Goal: Check status

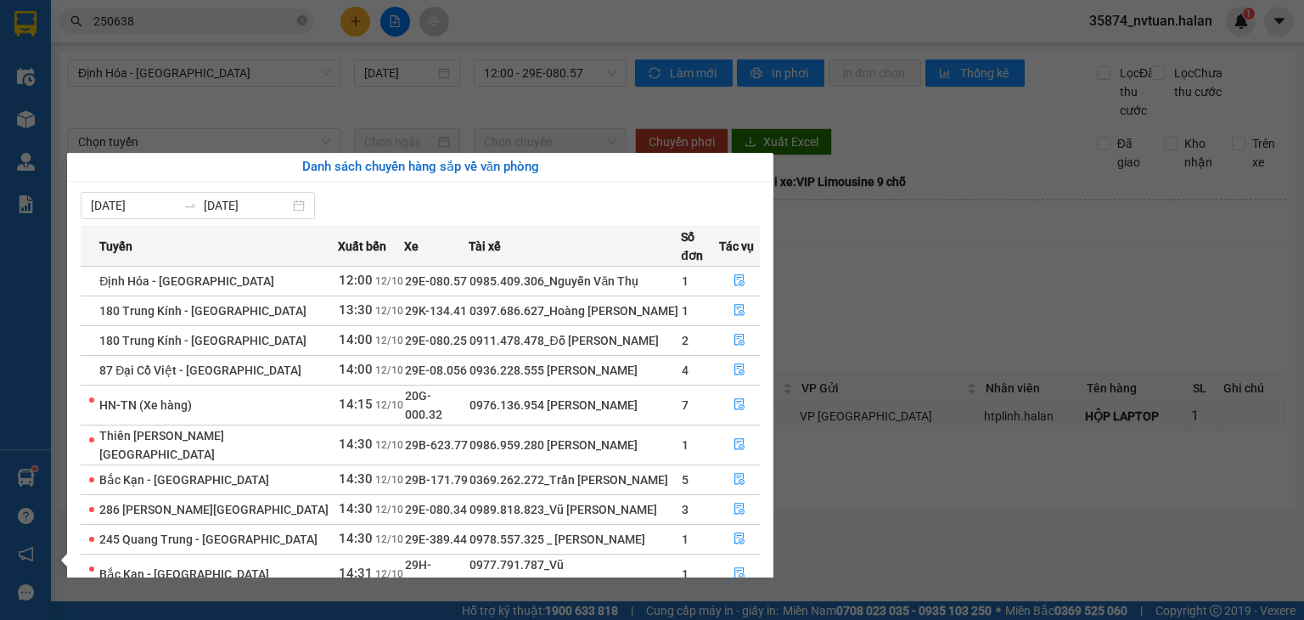
scroll to position [27, 0]
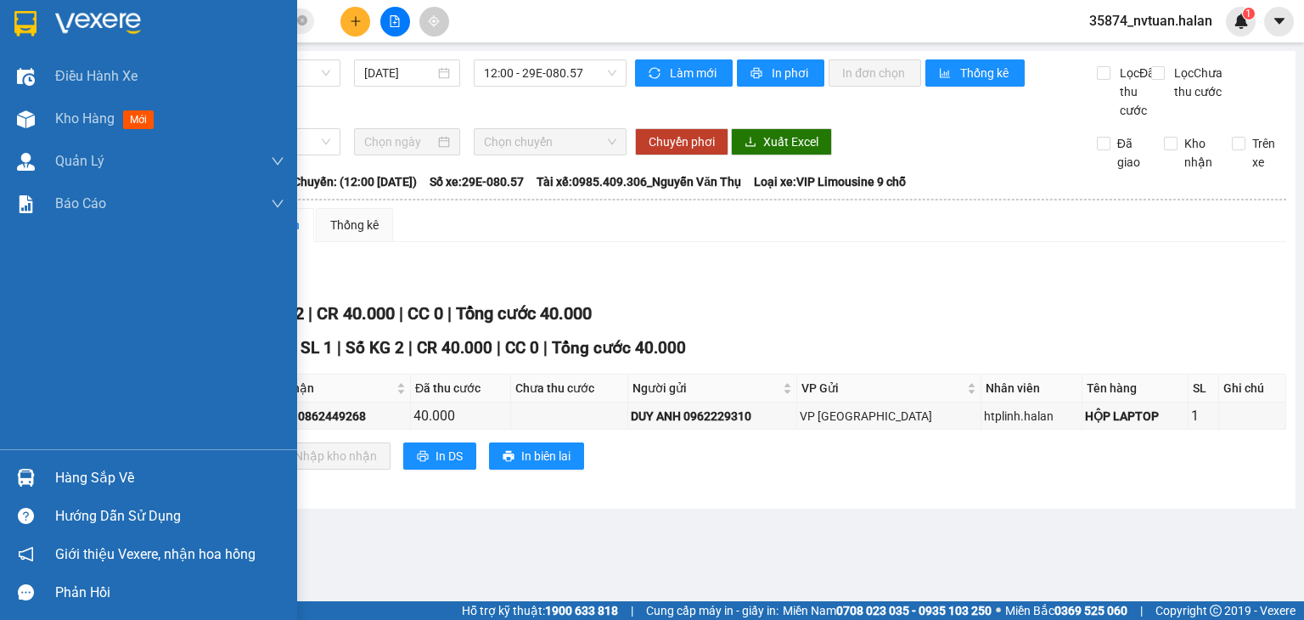
click at [30, 478] on div "Điều hành xe Kho hàng mới Quản [PERSON_NAME] lý chuyến Quản lý kiểm kho Báo cáo…" at bounding box center [148, 310] width 297 height 620
click at [100, 473] on div "Hàng sắp về" at bounding box center [169, 477] width 229 height 25
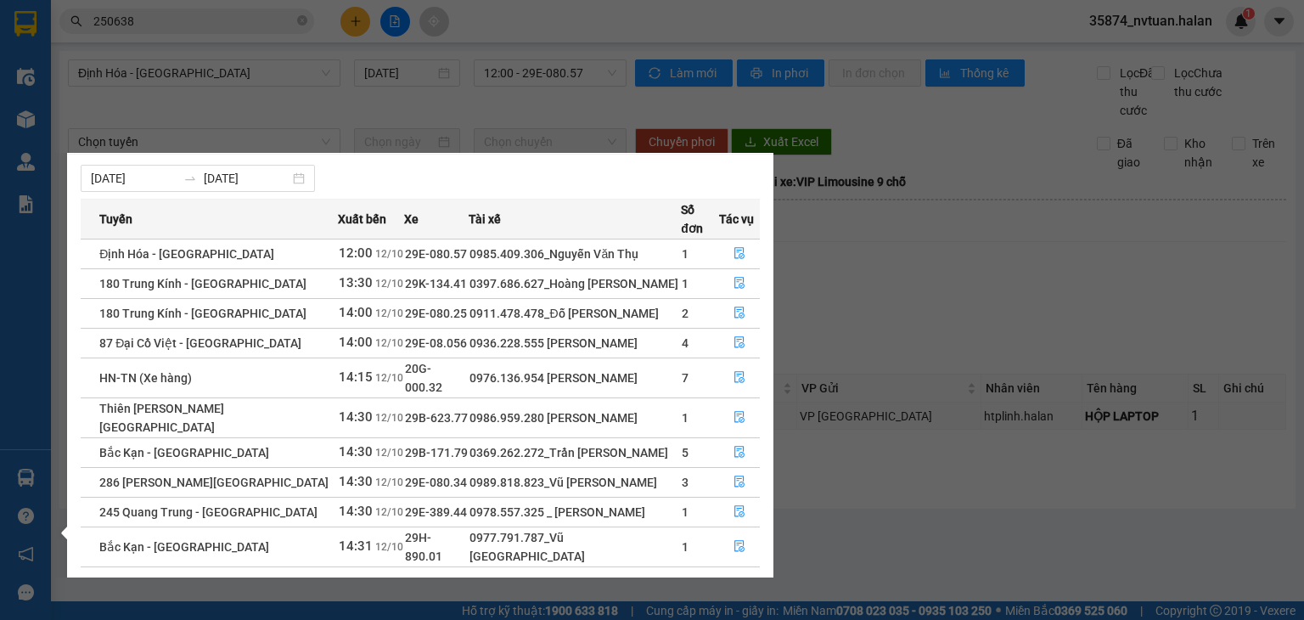
click at [31, 476] on div "Điều hành xe Kho hàng mới Quản [PERSON_NAME] lý chuyến Quản lý kiểm kho Báo cáo…" at bounding box center [25, 310] width 51 height 620
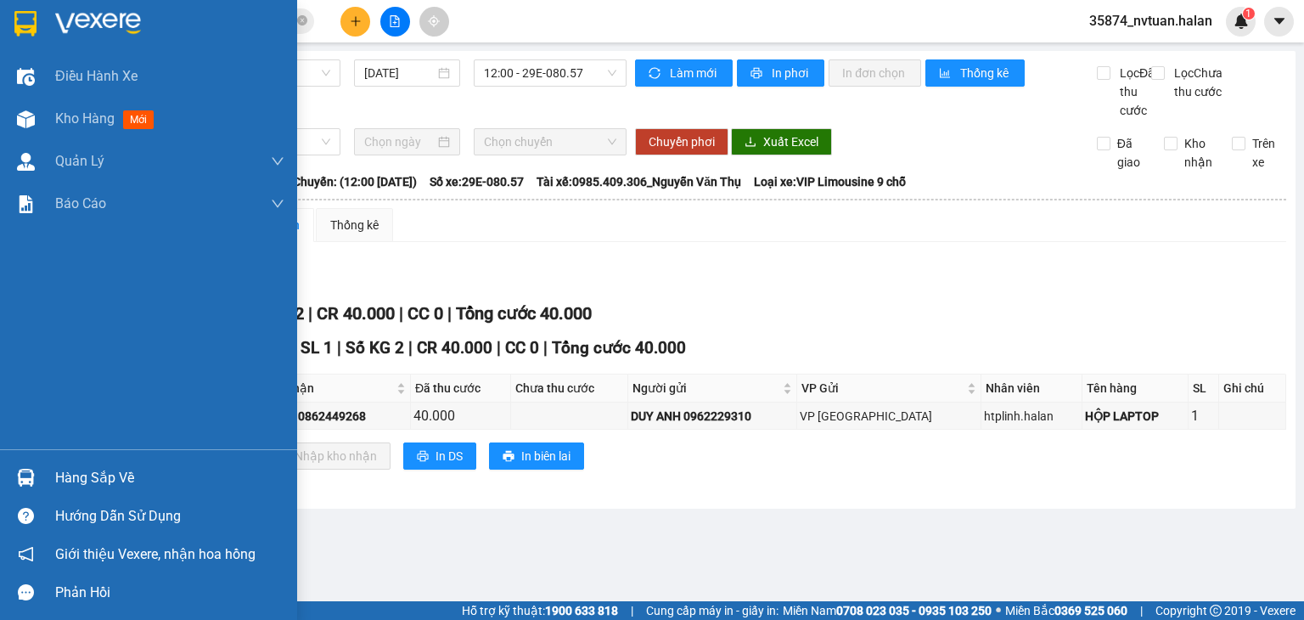
click at [31, 476] on img at bounding box center [26, 478] width 18 height 18
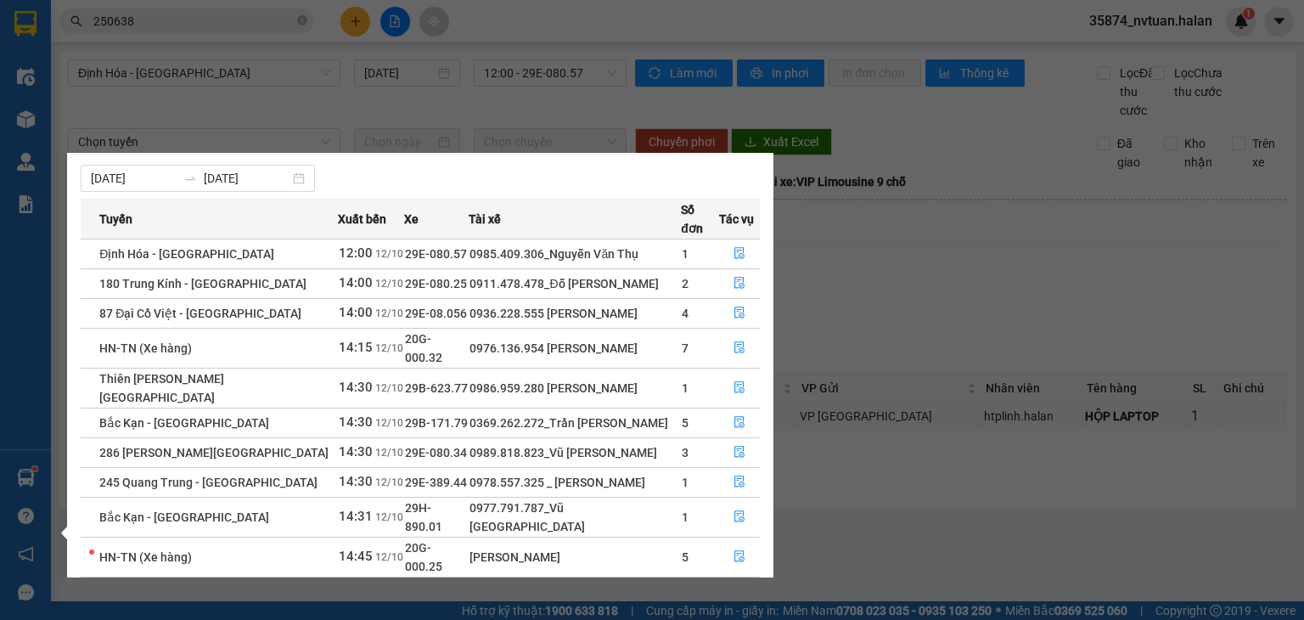
click at [952, 290] on section "Kết quả tìm kiếm ( 274 ) Bộ lọc Mã ĐH Trạng thái Món hàng Thu hộ Tổng cước Chưa…" at bounding box center [652, 310] width 1304 height 620
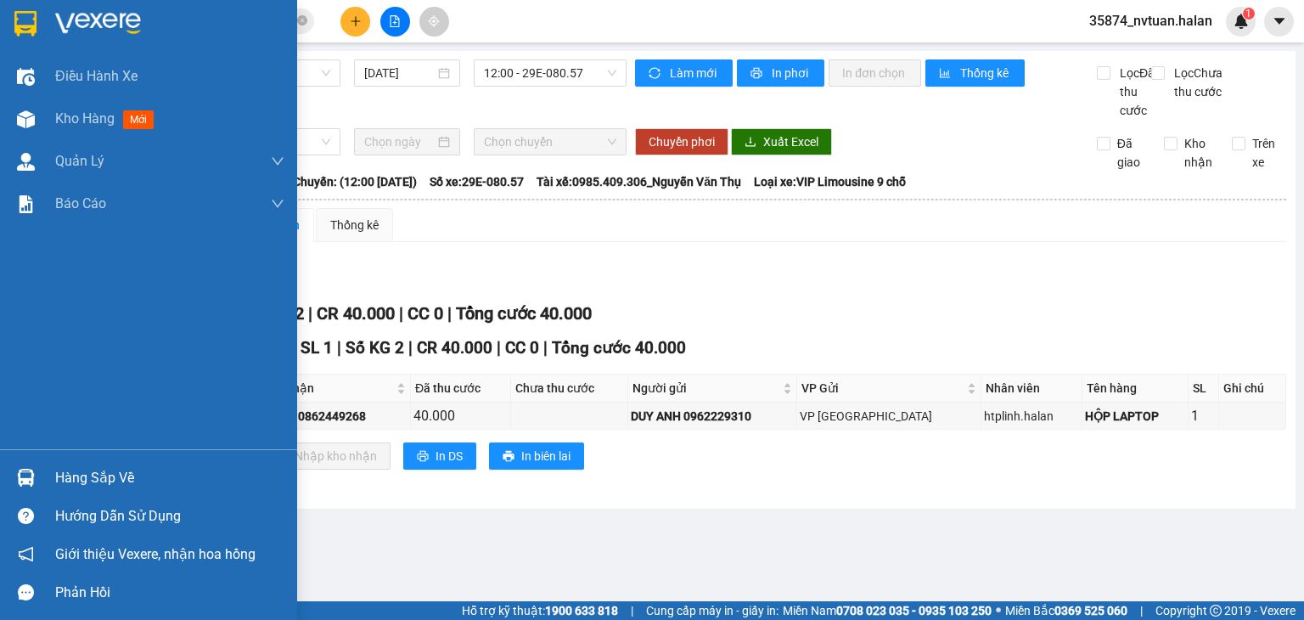
click at [89, 470] on div "Hàng sắp về" at bounding box center [169, 477] width 229 height 25
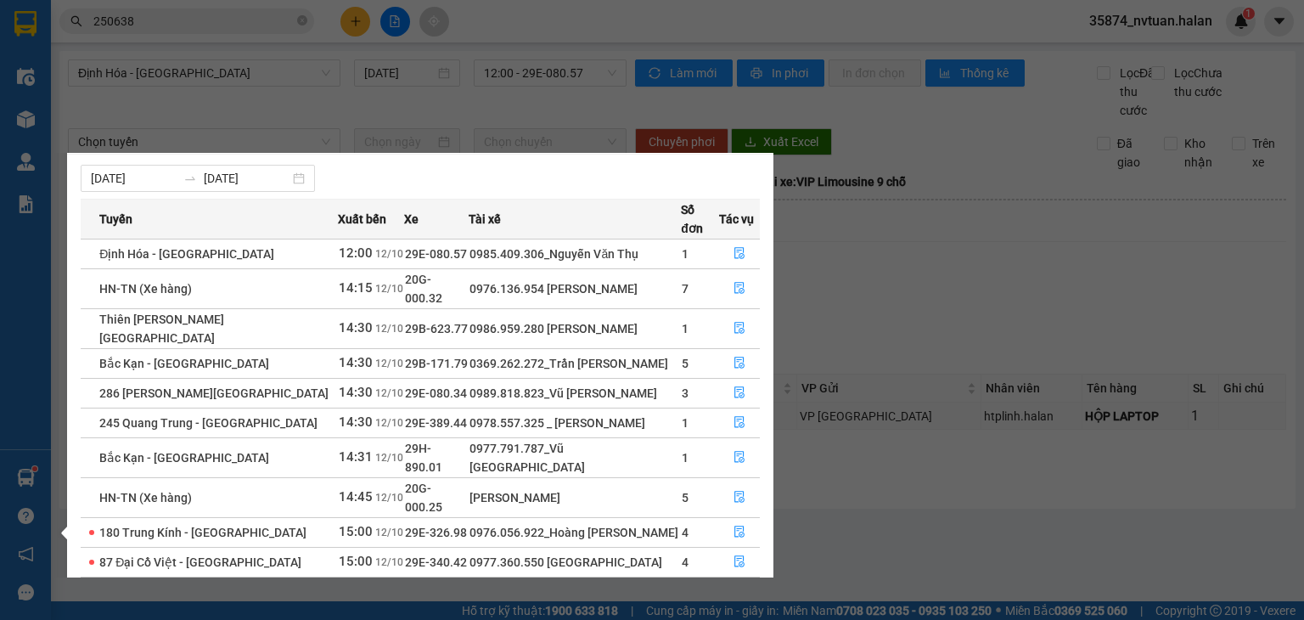
click at [731, 588] on link "2" at bounding box center [729, 597] width 19 height 19
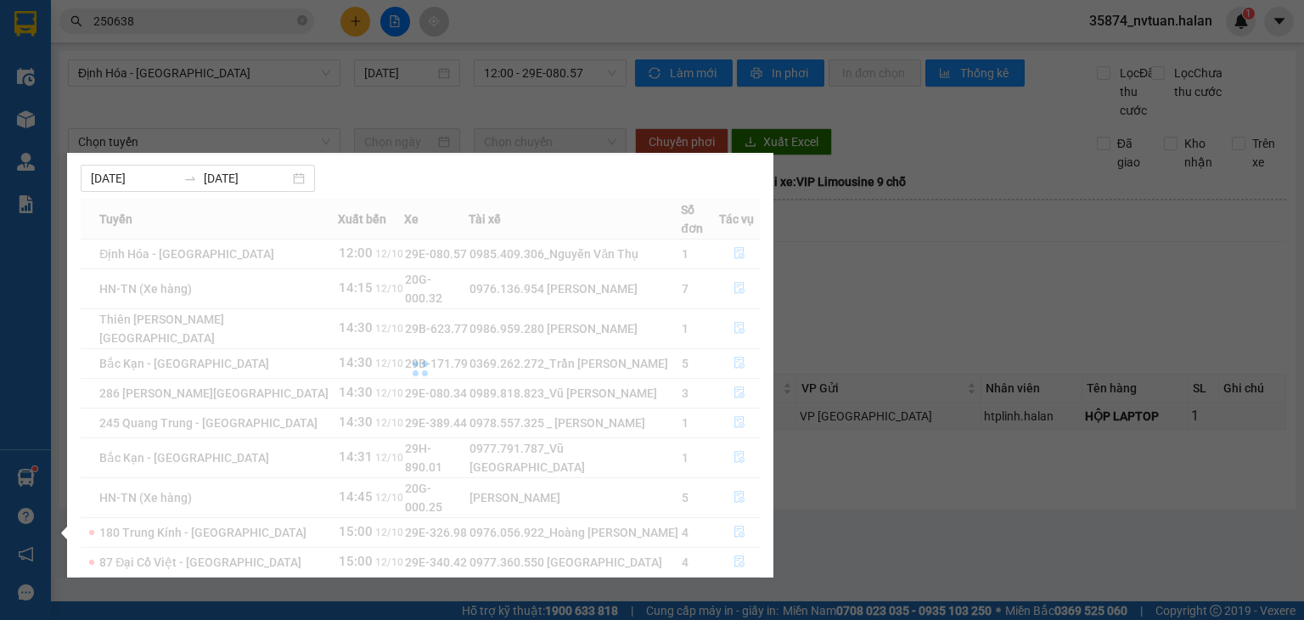
scroll to position [0, 0]
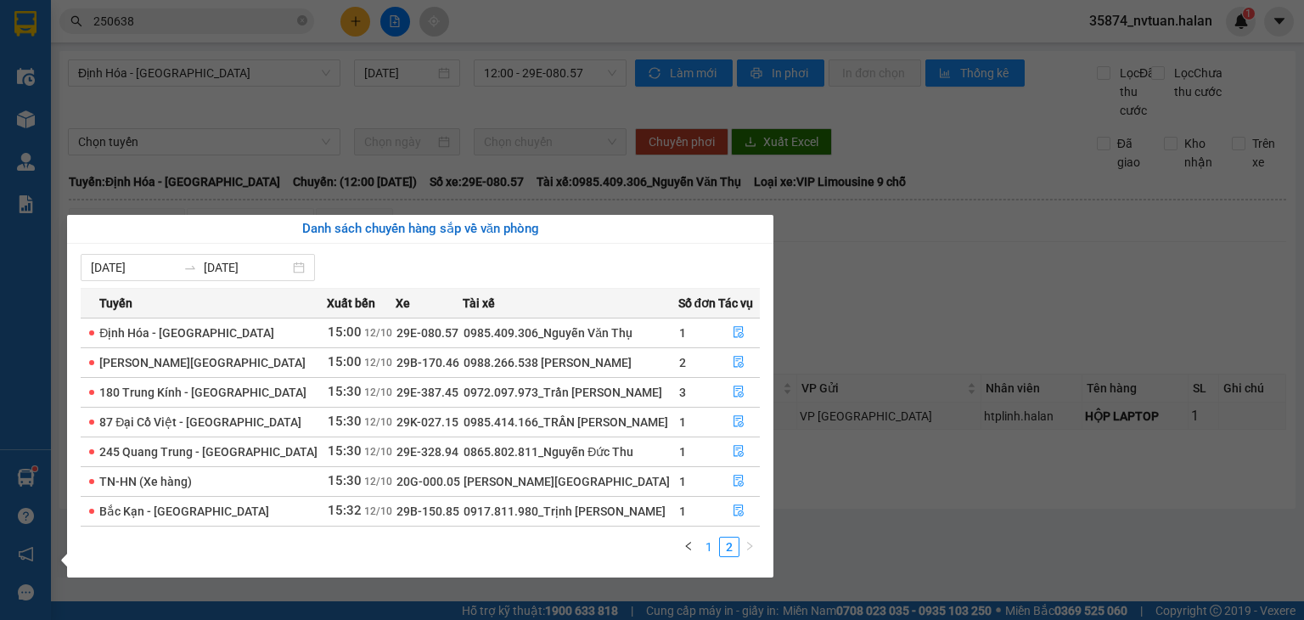
click at [710, 541] on link "1" at bounding box center [709, 547] width 19 height 19
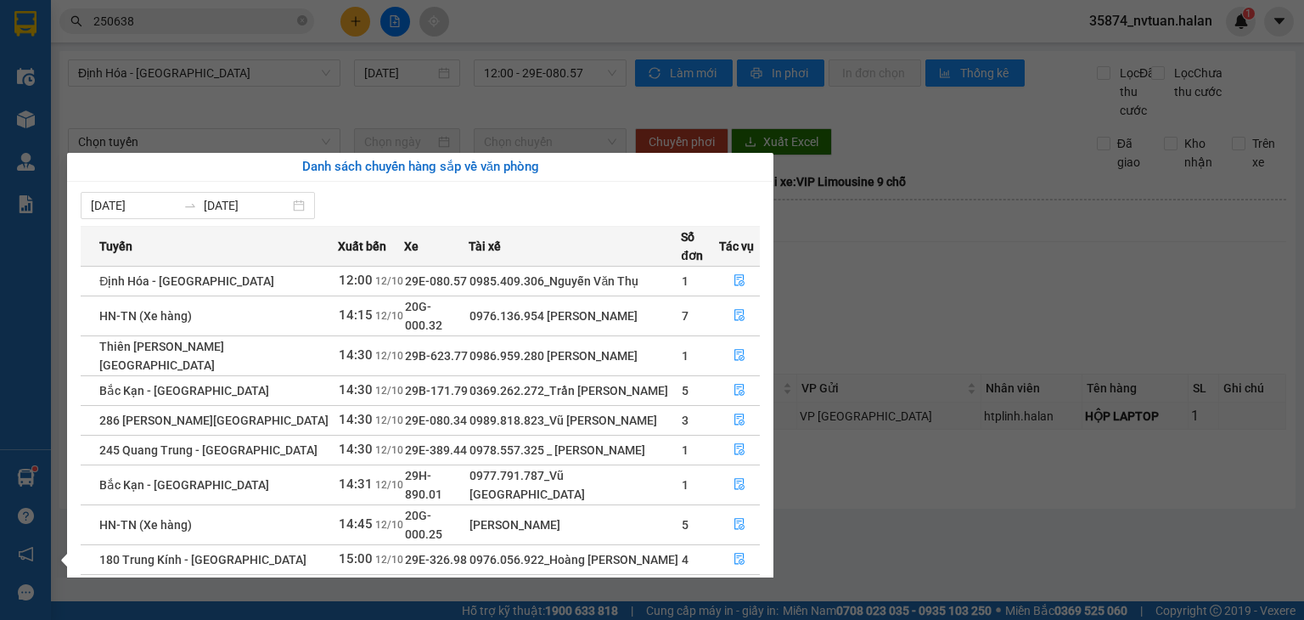
click at [730, 616] on link "2" at bounding box center [729, 625] width 19 height 19
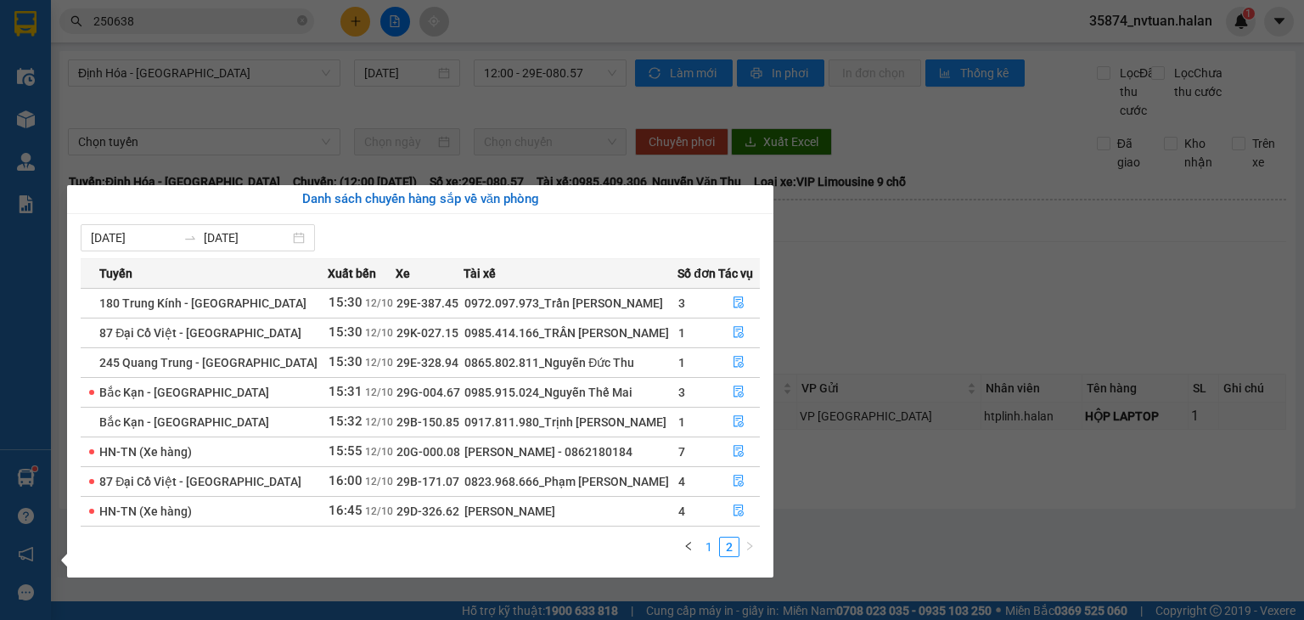
click at [710, 551] on link "1" at bounding box center [709, 547] width 19 height 19
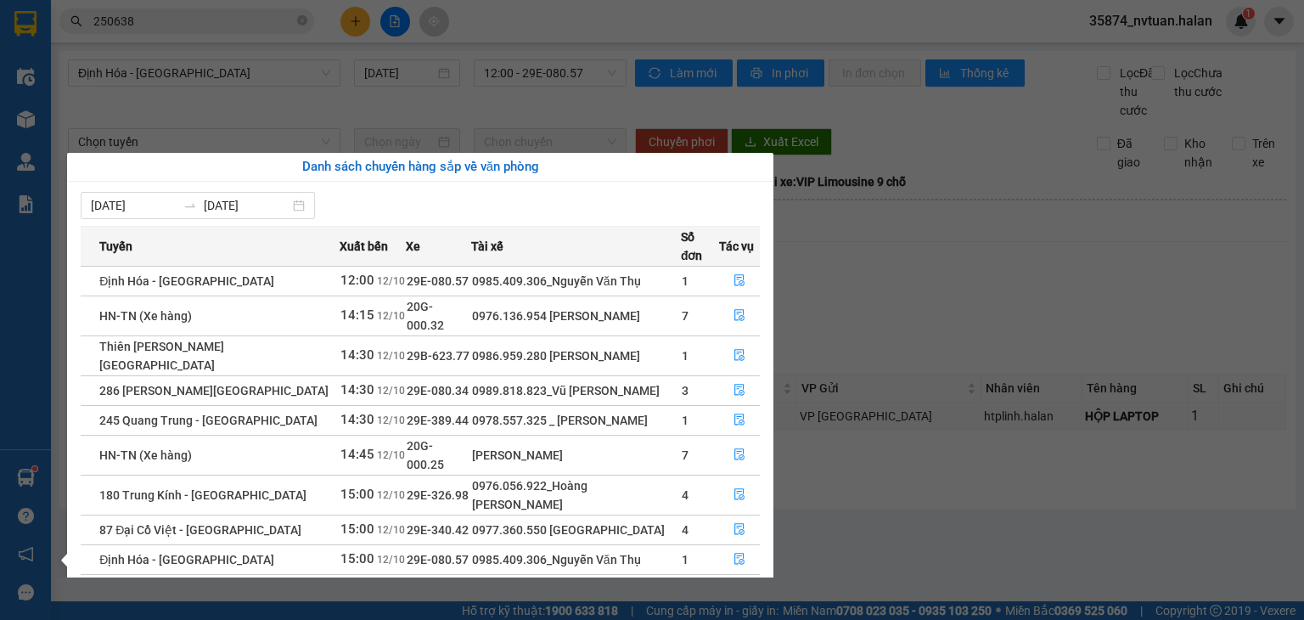
click at [25, 467] on div "Điều hành xe Kho hàng mới Quản [PERSON_NAME] lý chuyến Quản lý kiểm kho Báo cáo…" at bounding box center [25, 310] width 51 height 620
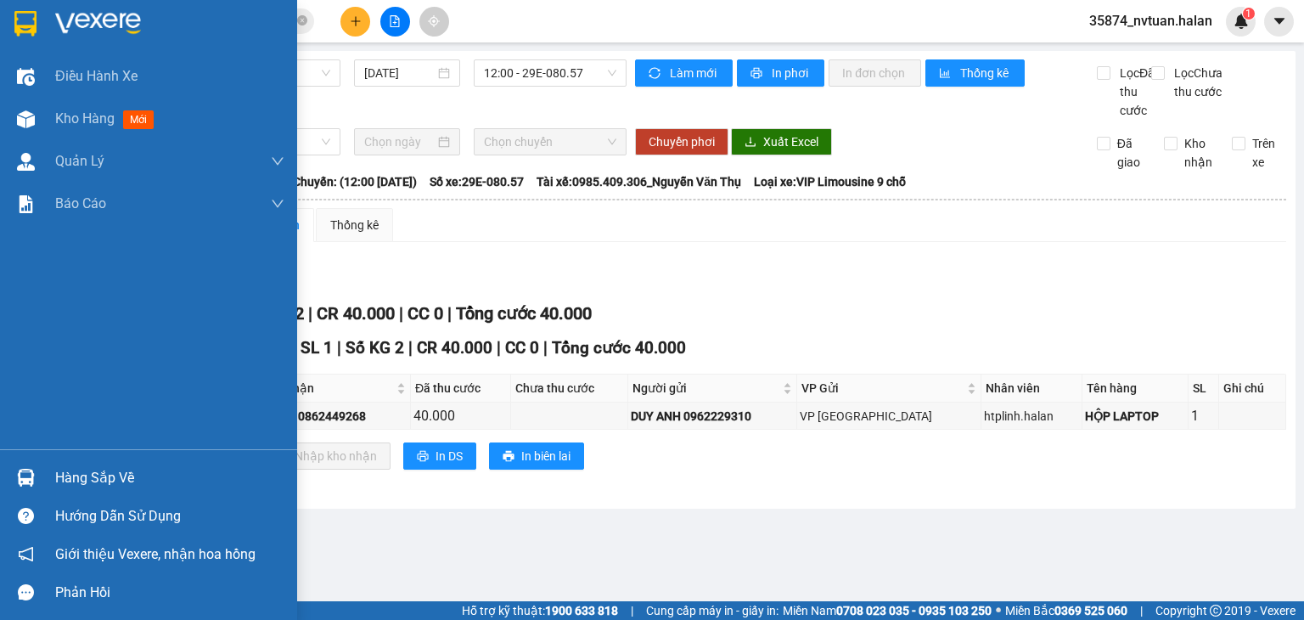
click at [25, 469] on img at bounding box center [26, 478] width 18 height 18
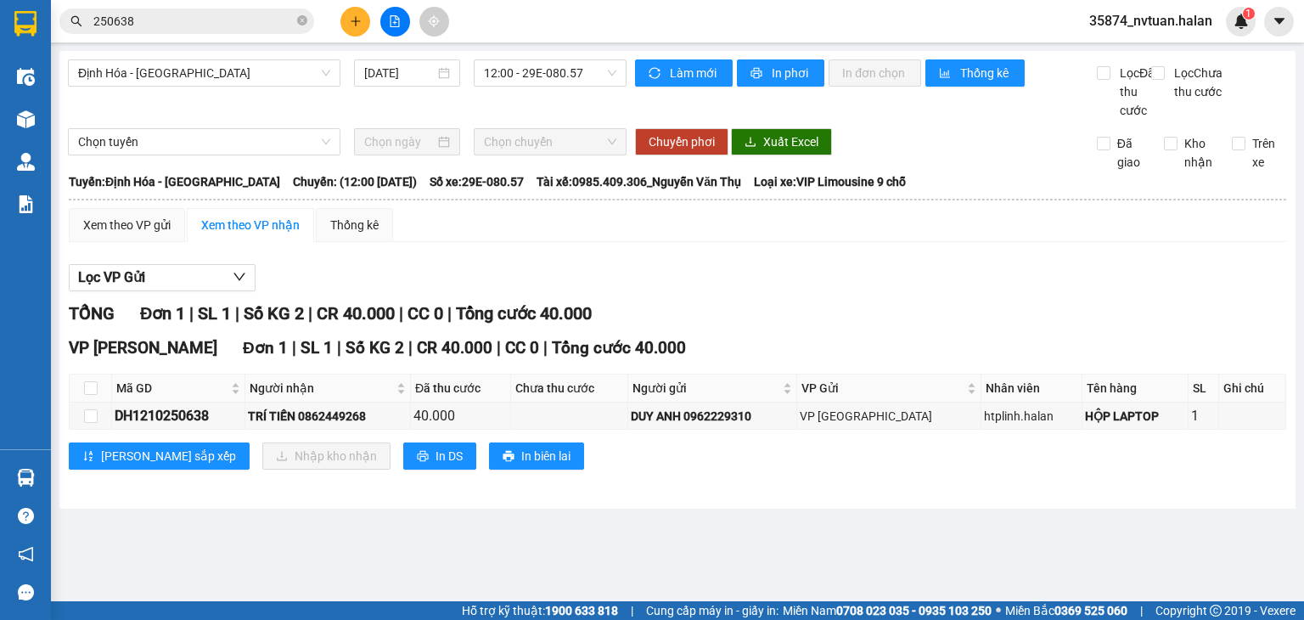
click at [883, 330] on section "Kết quả tìm kiếm ( 274 ) Bộ lọc Mã ĐH Trạng thái Món hàng Thu hộ Tổng cước Chưa…" at bounding box center [652, 310] width 1304 height 620
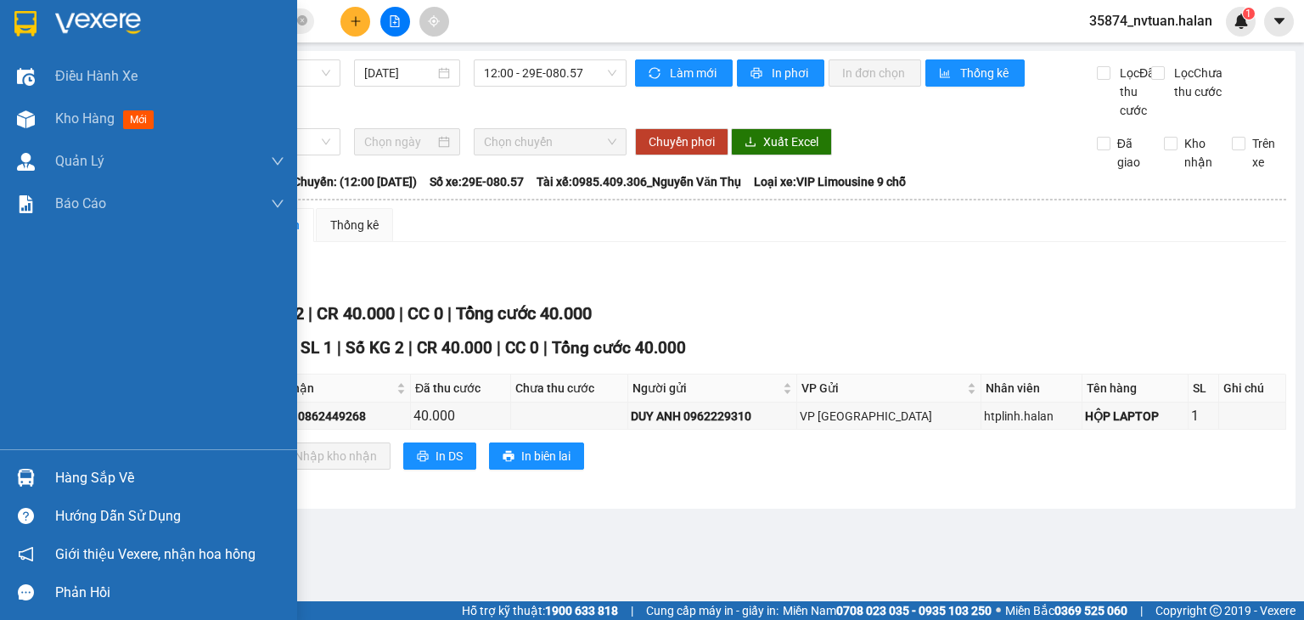
drag, startPoint x: 54, startPoint y: 473, endPoint x: 86, endPoint y: 473, distance: 31.4
click at [54, 474] on div "Hàng sắp về" at bounding box center [148, 478] width 297 height 38
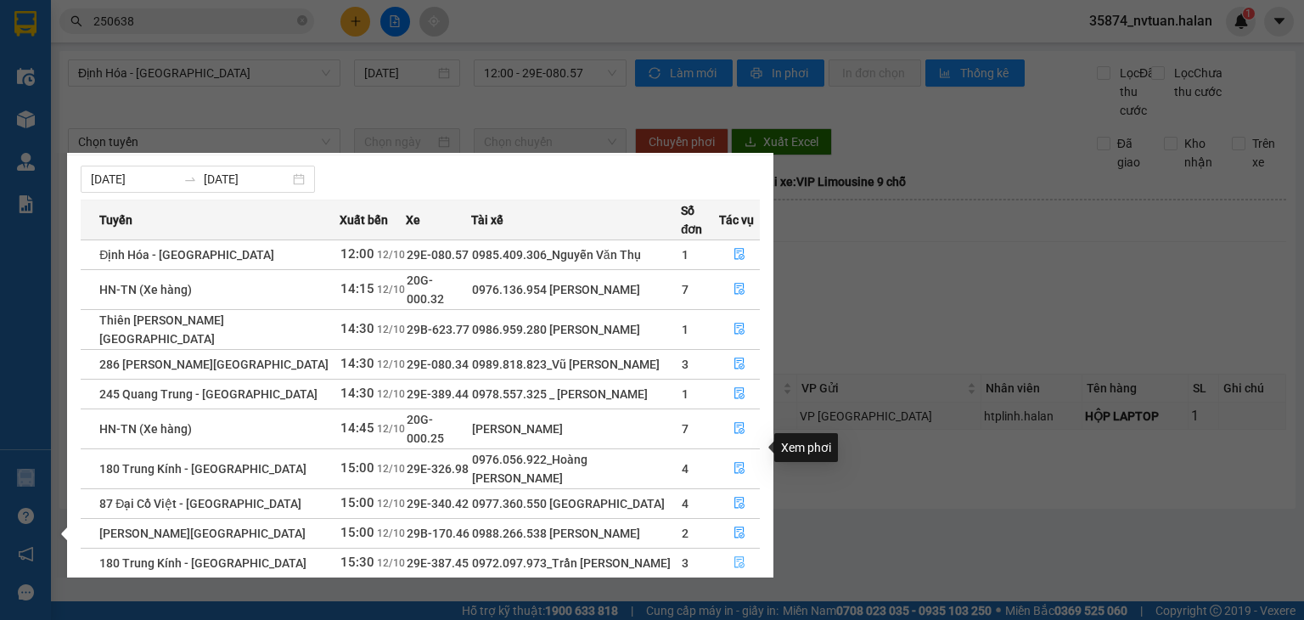
scroll to position [27, 0]
click at [730, 588] on link "2" at bounding box center [729, 597] width 19 height 19
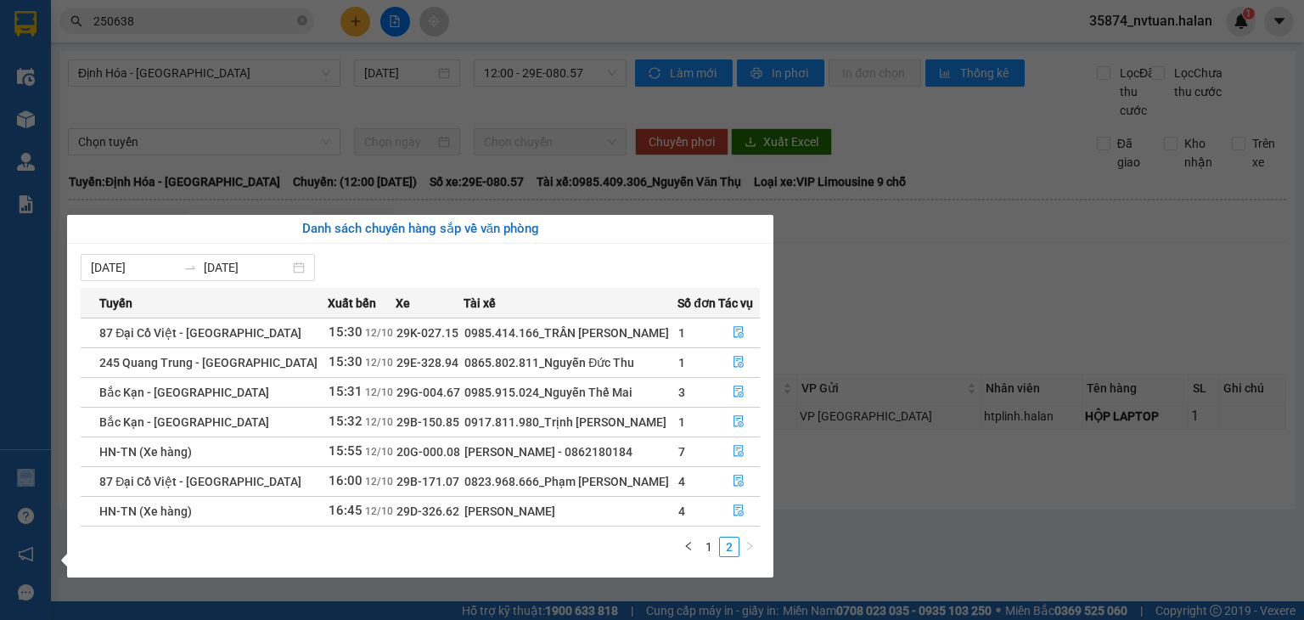
scroll to position [0, 0]
click at [702, 545] on link "1" at bounding box center [709, 547] width 19 height 19
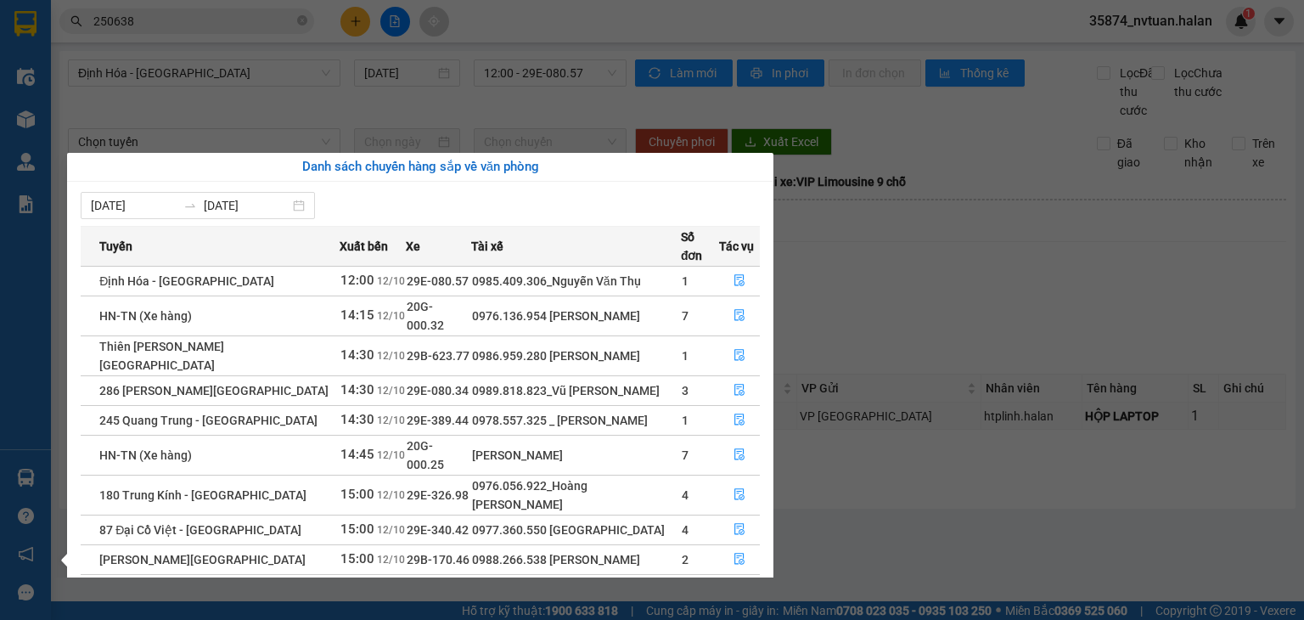
click at [875, 313] on section "Kết quả tìm kiếm ( 274 ) Bộ lọc Mã ĐH Trạng thái Món hàng Thu hộ Tổng cước Chưa…" at bounding box center [652, 310] width 1304 height 620
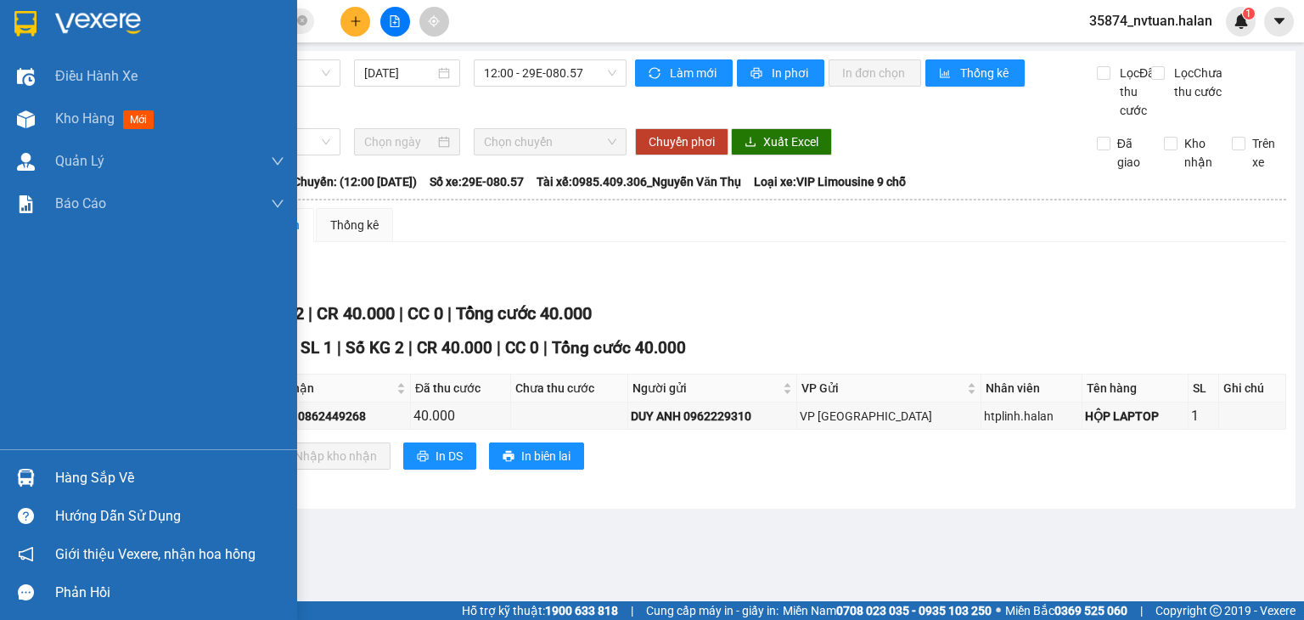
drag, startPoint x: 37, startPoint y: 492, endPoint x: 78, endPoint y: 488, distance: 41.7
click at [37, 491] on div at bounding box center [26, 478] width 30 height 30
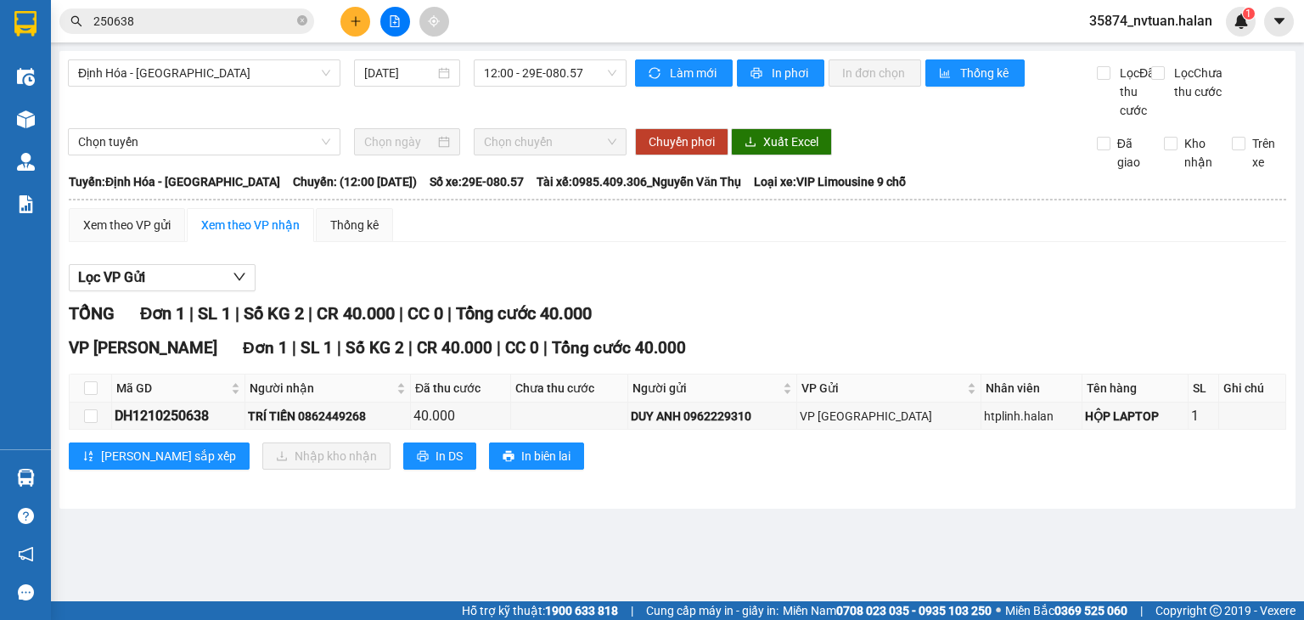
click at [892, 329] on section "Kết quả tìm kiếm ( 274 ) Bộ lọc Mã ĐH Trạng thái Món hàng Thu hộ Tổng cước Chưa…" at bounding box center [652, 310] width 1304 height 620
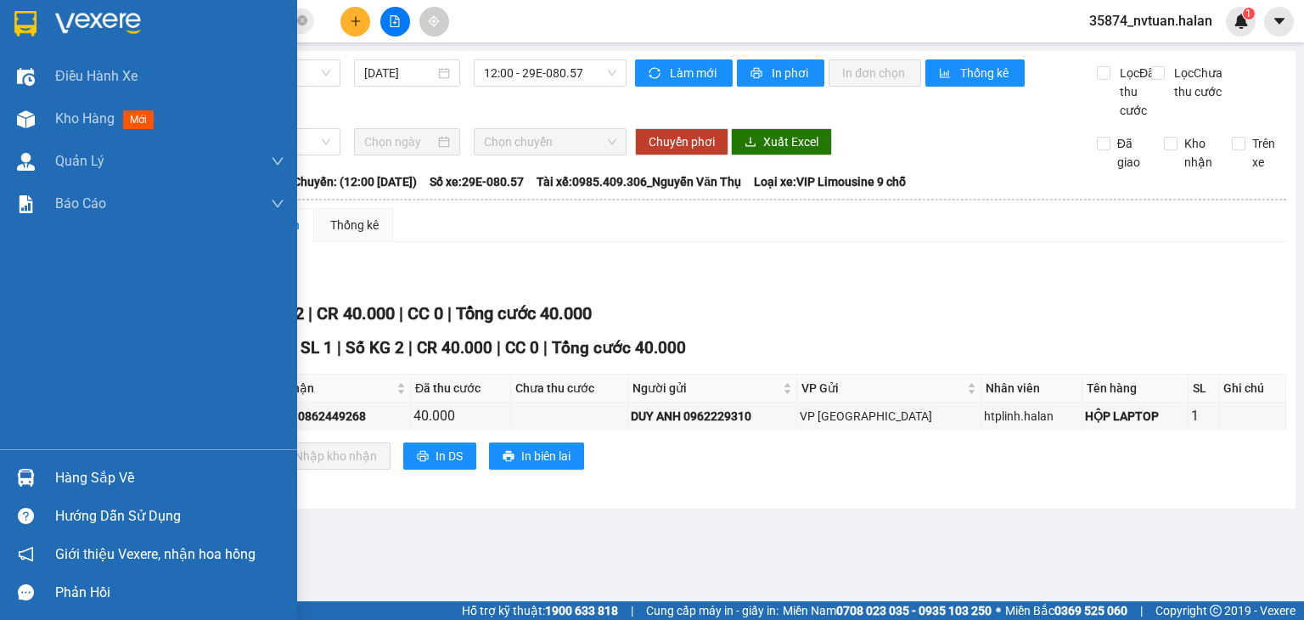
drag, startPoint x: 75, startPoint y: 485, endPoint x: 130, endPoint y: 476, distance: 56.0
click at [78, 483] on div "Hàng sắp về" at bounding box center [169, 477] width 229 height 25
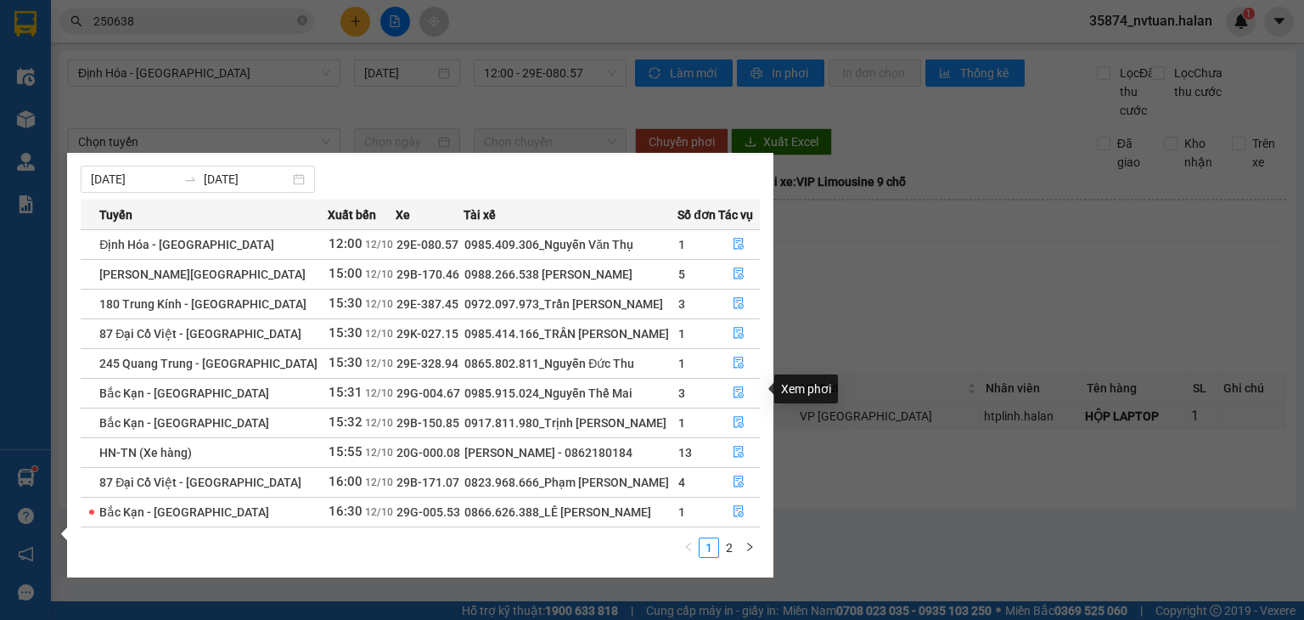
scroll to position [27, 0]
click at [739, 546] on link "2" at bounding box center [729, 547] width 19 height 19
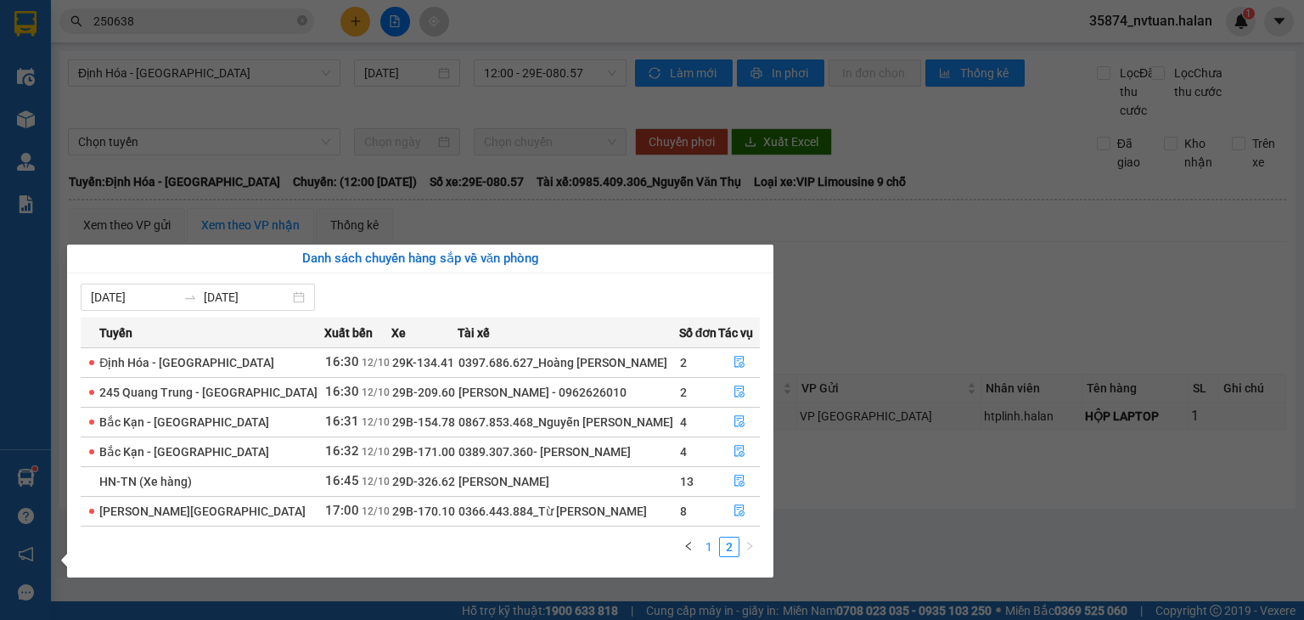
scroll to position [0, 0]
click at [707, 532] on div "Tuyến Xuất bến Xe Tài xế Số đơn Tác vụ [GEOGRAPHIC_DATA] - [GEOGRAPHIC_DATA] 16…" at bounding box center [420, 443] width 679 height 250
click at [719, 549] on li "2" at bounding box center [729, 547] width 20 height 20
click at [714, 546] on link "1" at bounding box center [709, 547] width 19 height 19
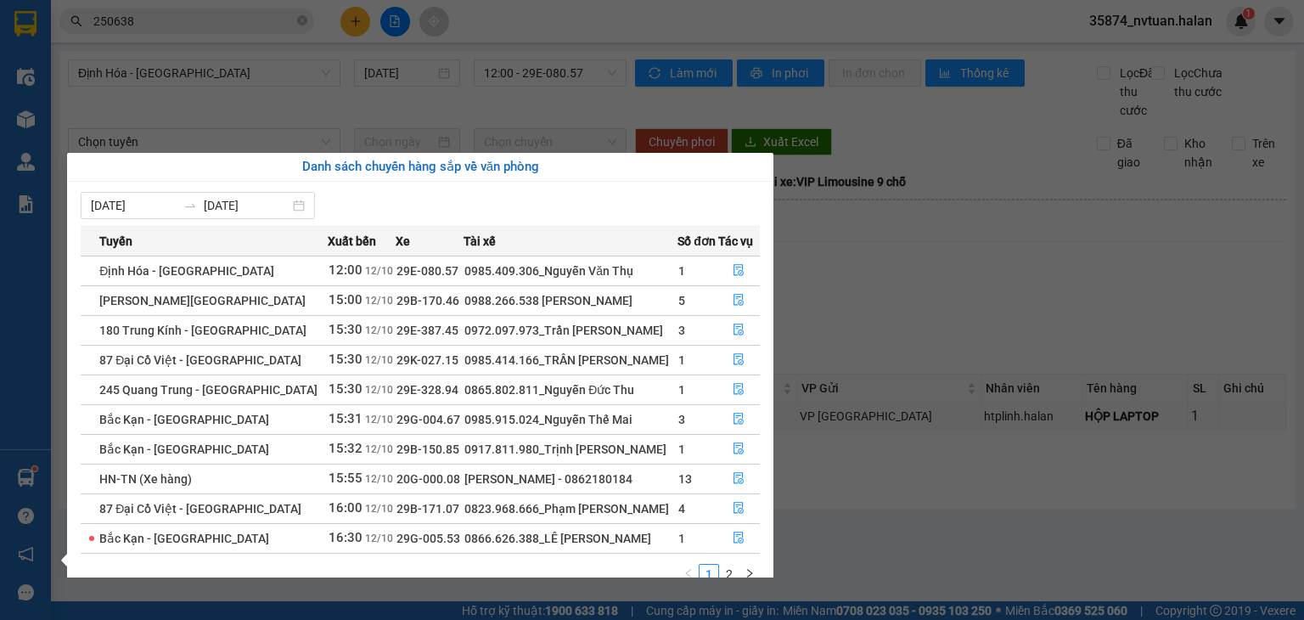
click at [909, 317] on section "Kết quả tìm kiếm ( 274 ) Bộ lọc Mã ĐH Trạng thái Món hàng Thu hộ Tổng cước Chưa…" at bounding box center [652, 310] width 1304 height 620
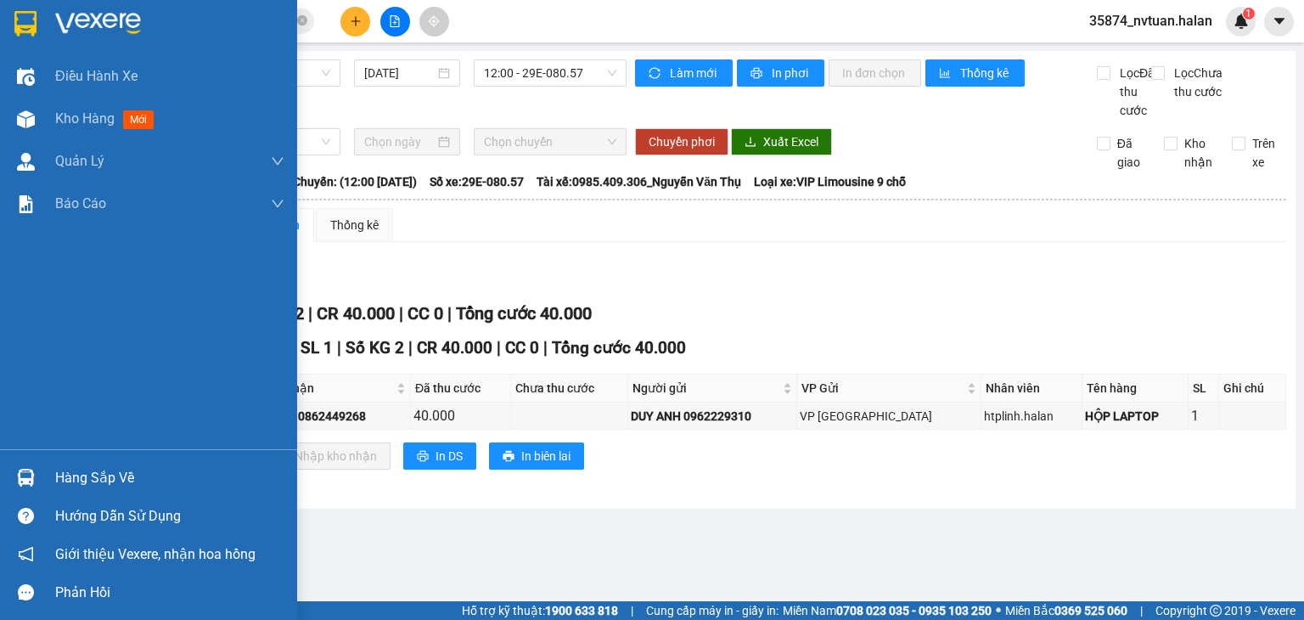
click at [33, 472] on img at bounding box center [26, 478] width 18 height 18
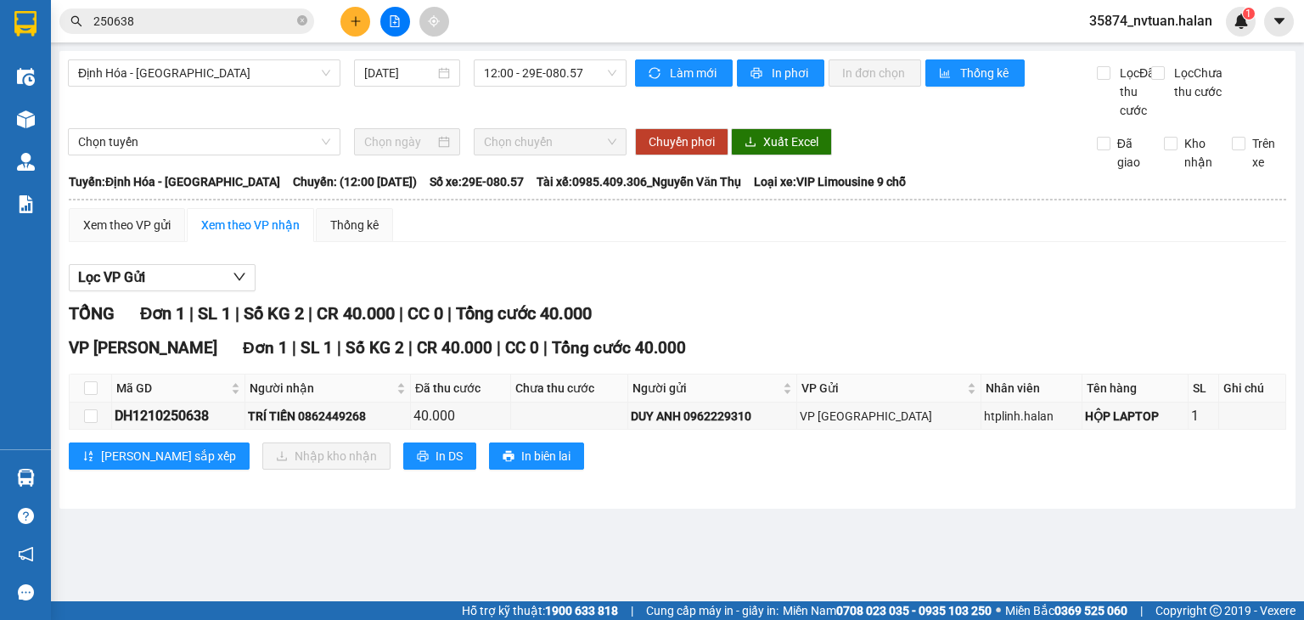
click at [880, 262] on section "Kết quả tìm kiếm ( 274 ) Bộ lọc Mã ĐH Trạng thái Món hàng Thu hộ Tổng cước Chưa…" at bounding box center [652, 310] width 1304 height 620
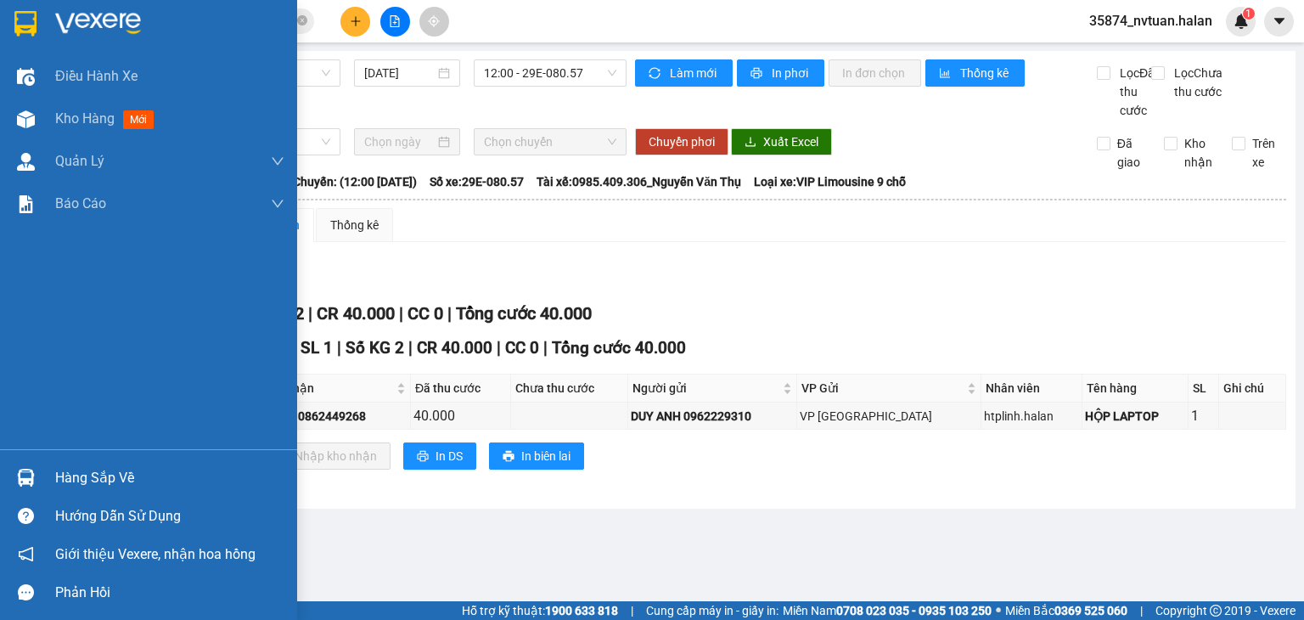
click at [75, 476] on div "Hàng sắp về" at bounding box center [169, 477] width 229 height 25
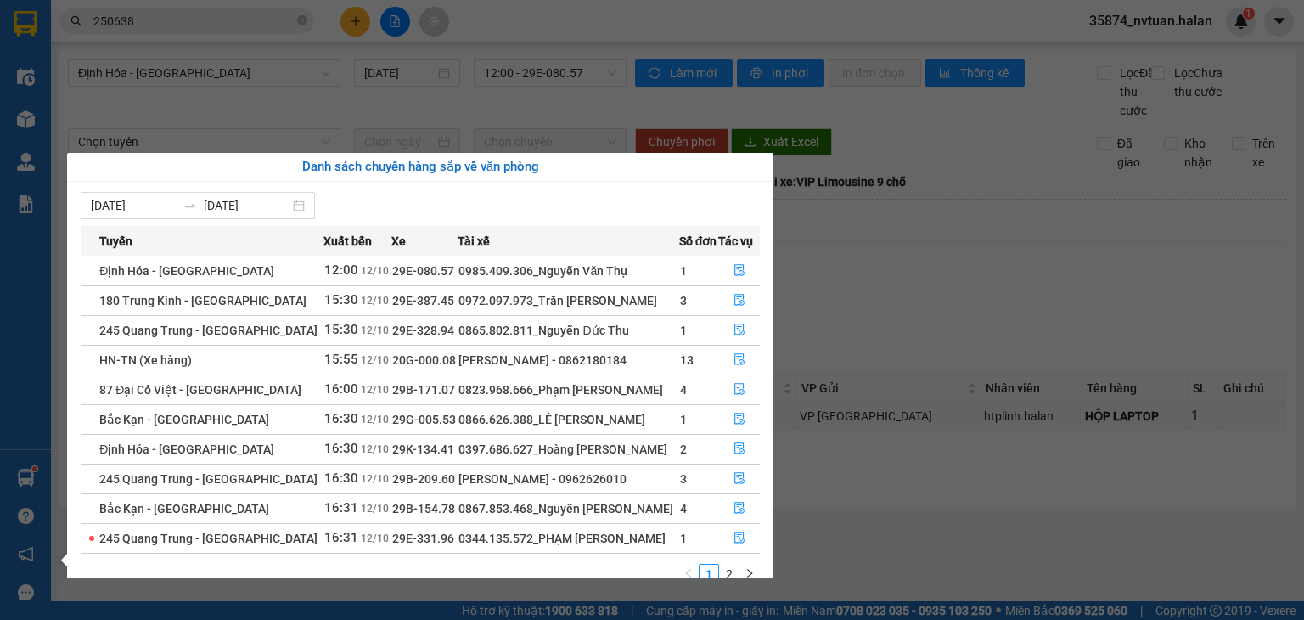
click at [881, 263] on section "Kết quả tìm kiếm ( 274 ) Bộ lọc Mã ĐH Trạng thái Món hàng Thu hộ Tổng cước Chưa…" at bounding box center [652, 310] width 1304 height 620
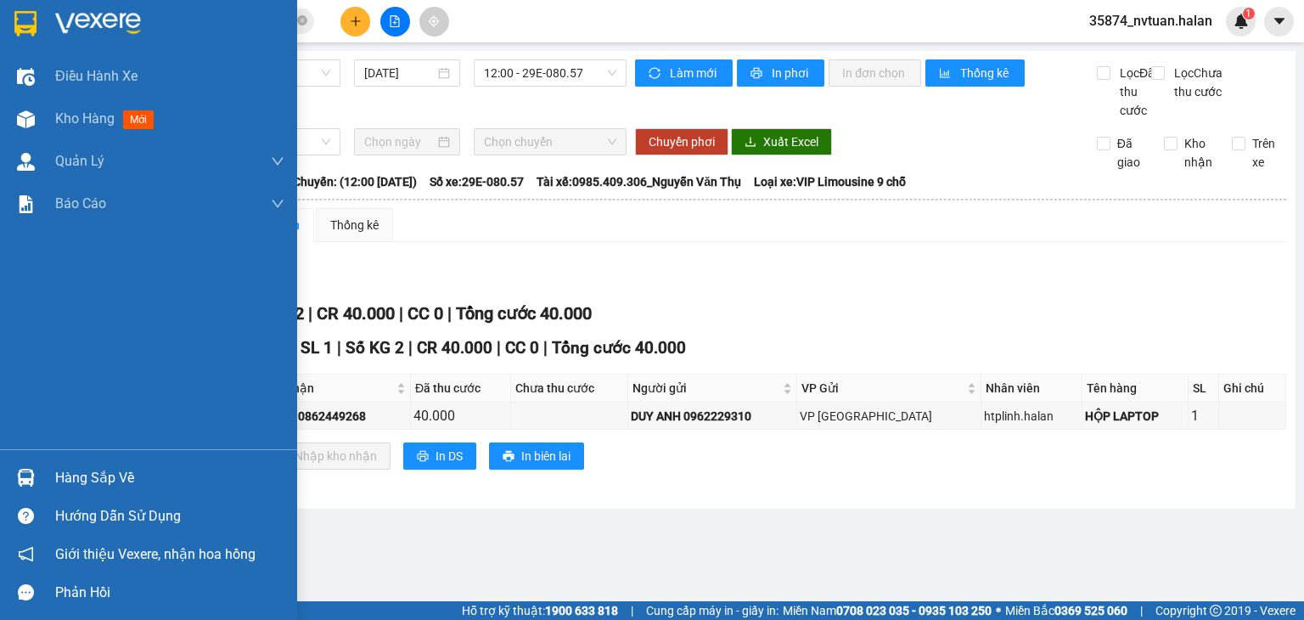
click at [30, 470] on img at bounding box center [26, 478] width 18 height 18
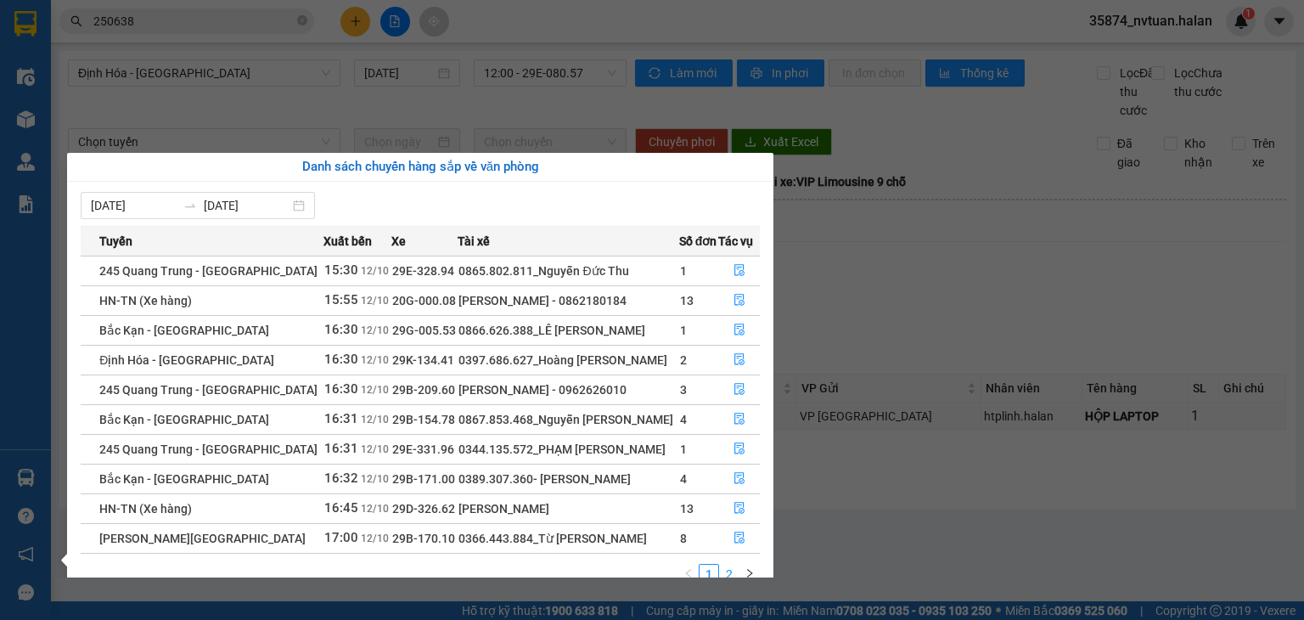
click at [734, 566] on link "2" at bounding box center [729, 574] width 19 height 19
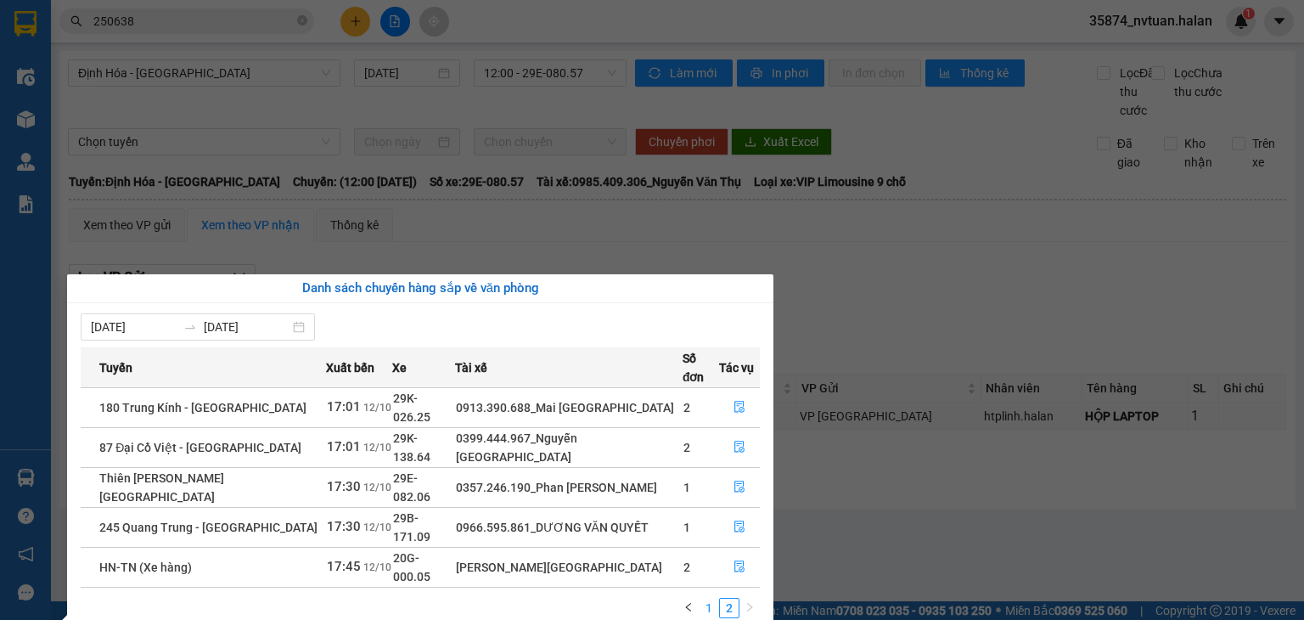
click at [717, 599] on link "1" at bounding box center [709, 608] width 19 height 19
